Goal: Information Seeking & Learning: Learn about a topic

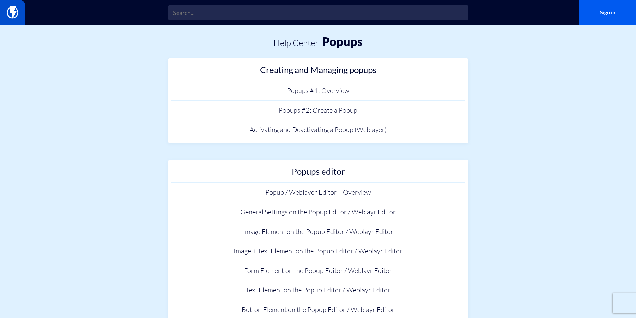
click at [8, 10] on img at bounding box center [13, 12] width 12 height 13
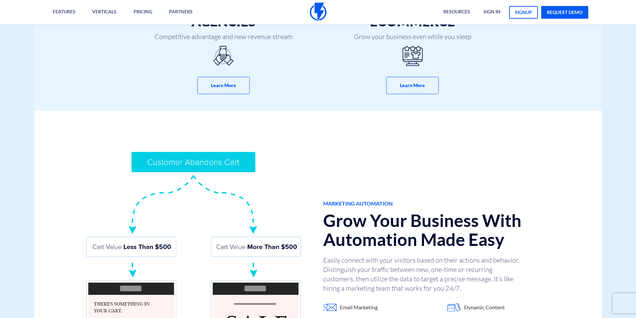
scroll to position [407, 0]
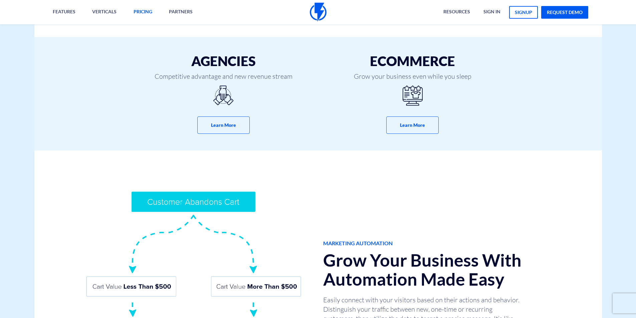
click at [136, 11] on link "pricing" at bounding box center [142, 12] width 29 height 24
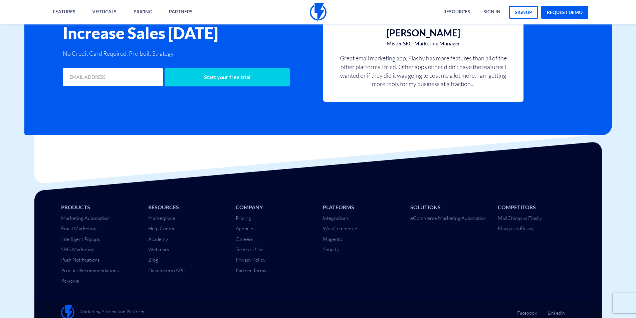
scroll to position [1607, 0]
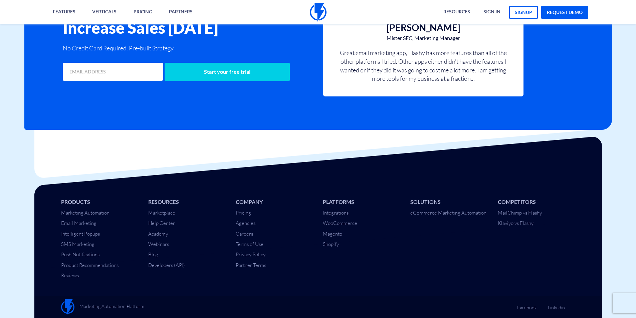
click at [146, 281] on div "Products Marketing Automation Email Marketing Intelligent Popups SMS Marketing …" at bounding box center [317, 234] width 577 height 98
click at [162, 214] on link "Marketplace" at bounding box center [161, 213] width 27 height 6
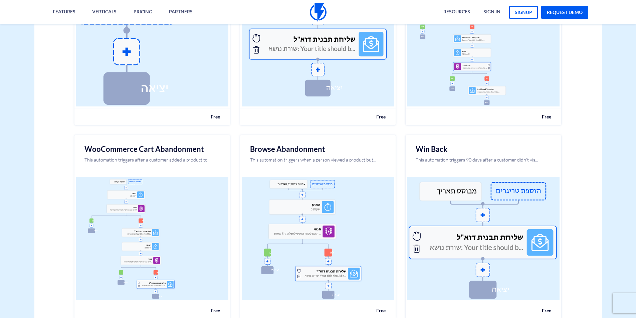
scroll to position [120, 0]
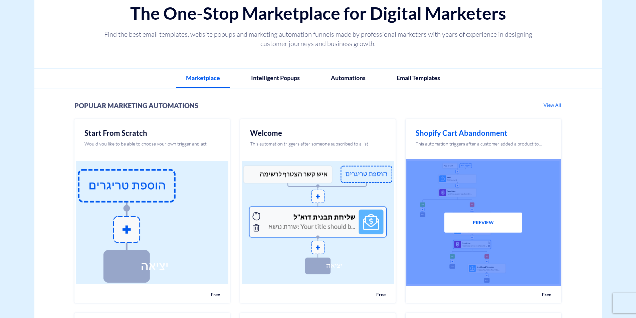
click at [467, 135] on h2 "Shopify Cart Abandonment" at bounding box center [482, 133] width 135 height 8
